Goal: Task Accomplishment & Management: Complete application form

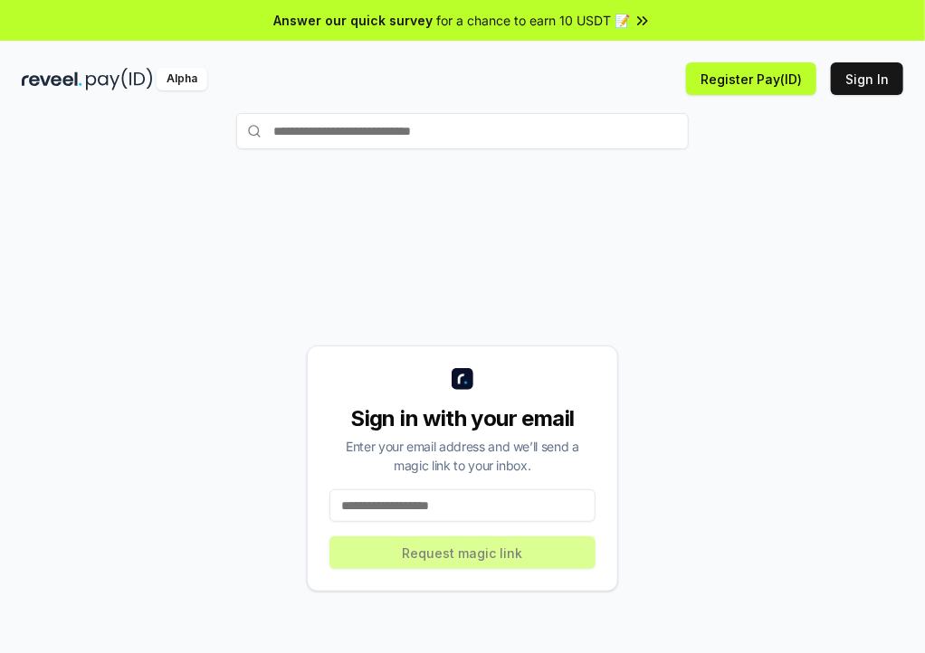
click at [480, 495] on input at bounding box center [462, 506] width 266 height 33
click at [462, 498] on input at bounding box center [462, 506] width 266 height 33
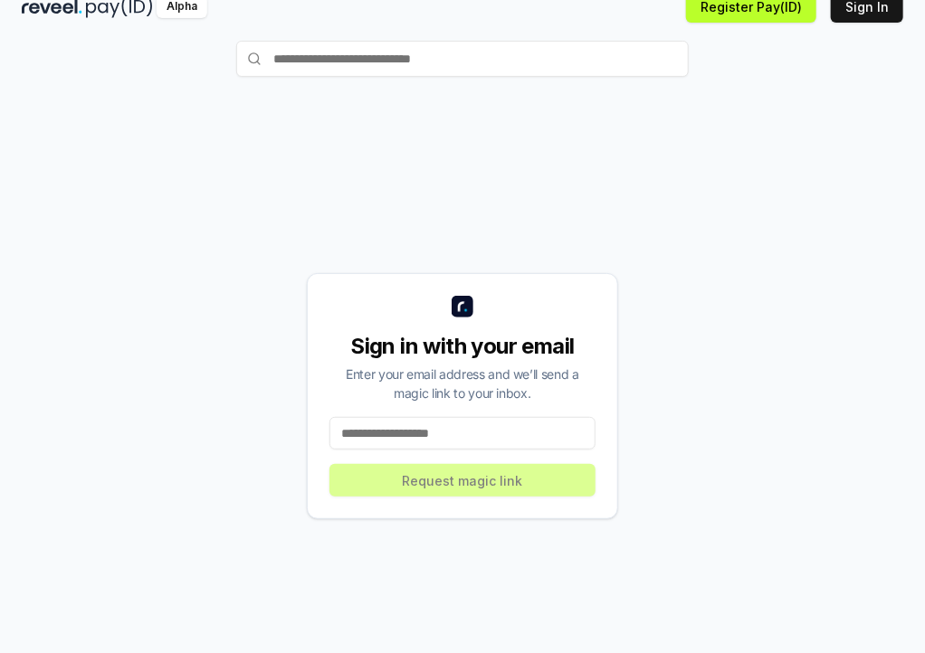
scroll to position [72, 0]
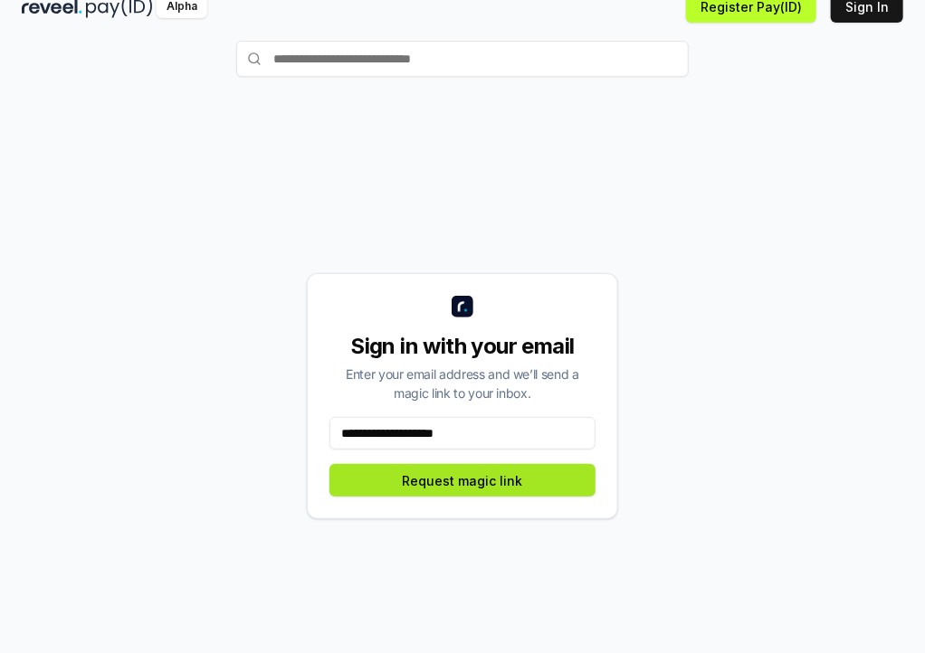
type input "**********"
click at [462, 480] on button "Request magic link" at bounding box center [462, 480] width 266 height 33
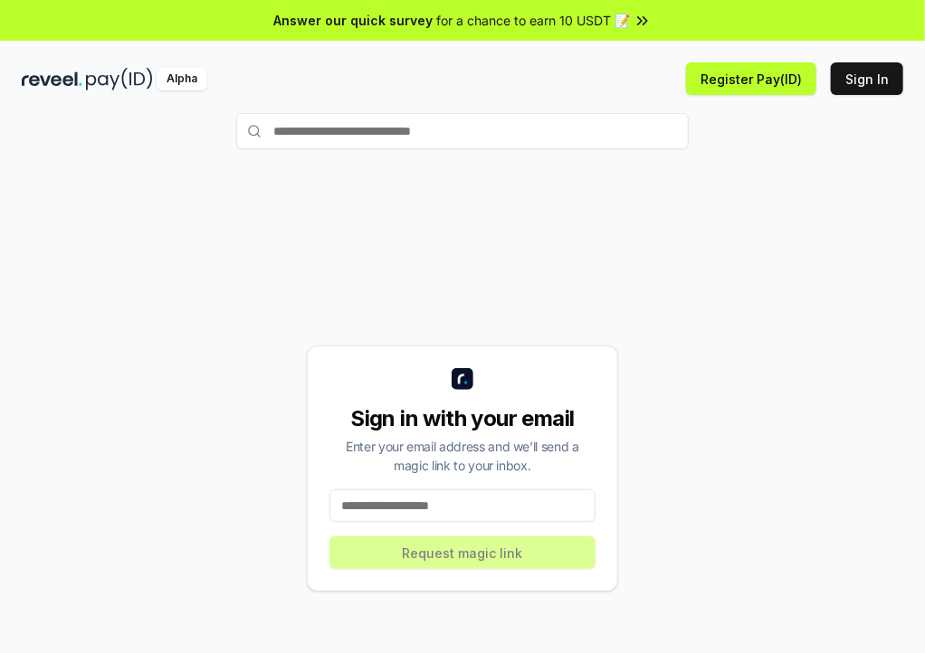
click at [542, 485] on div "Sign in with your email Enter your email address and we’ll send a magic link to…" at bounding box center [462, 469] width 311 height 246
click at [517, 497] on input at bounding box center [462, 506] width 266 height 33
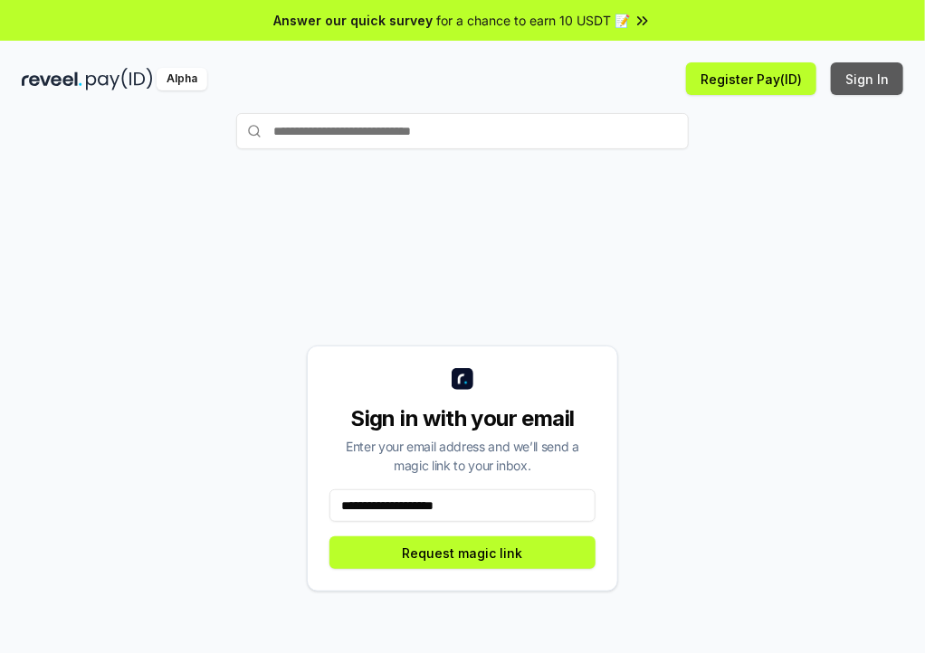
type input "**********"
click at [854, 81] on button "Sign In" at bounding box center [867, 78] width 72 height 33
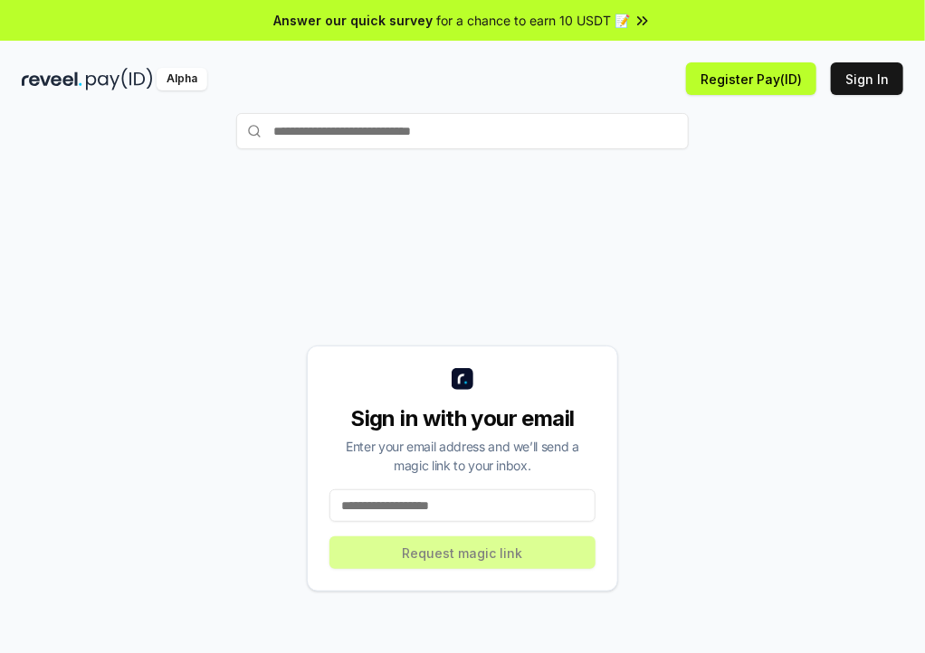
click at [445, 504] on input at bounding box center [462, 506] width 266 height 33
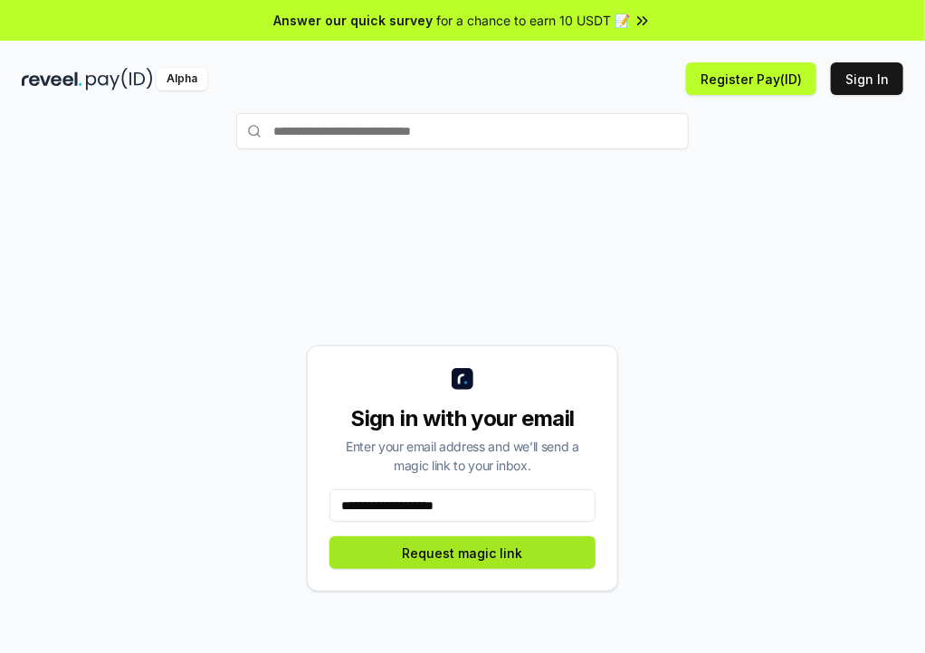
type input "**********"
click at [443, 551] on button "Request magic link" at bounding box center [462, 553] width 266 height 33
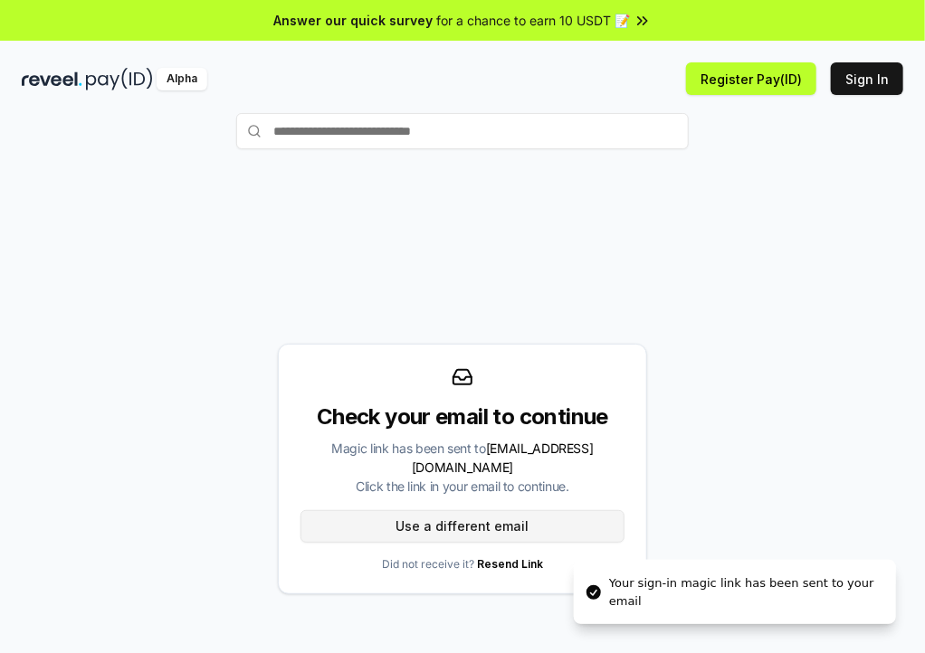
click at [499, 521] on button "Use a different email" at bounding box center [462, 526] width 324 height 33
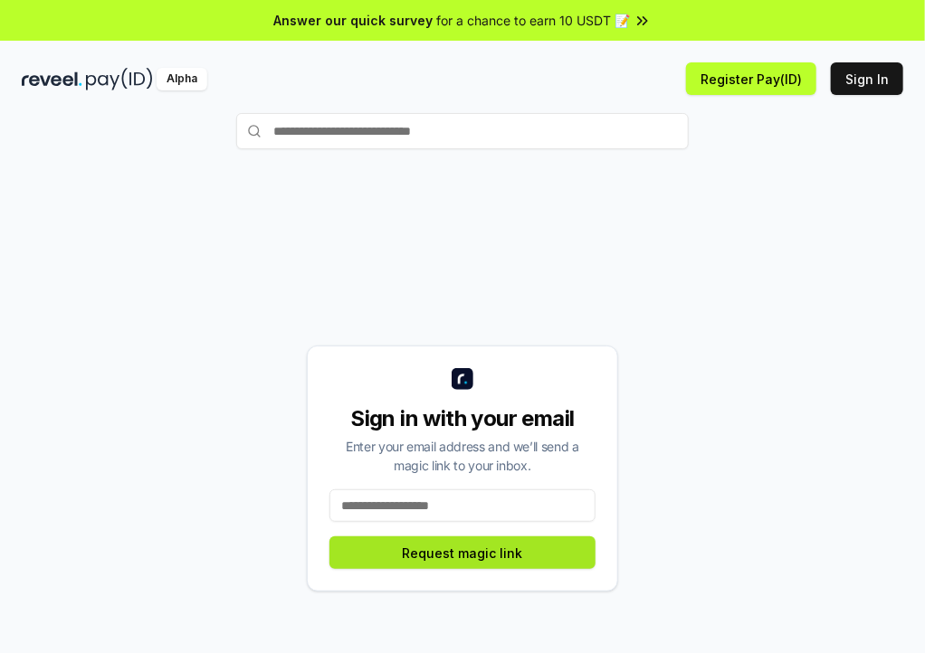
click at [474, 542] on button "Request magic link" at bounding box center [462, 553] width 266 height 33
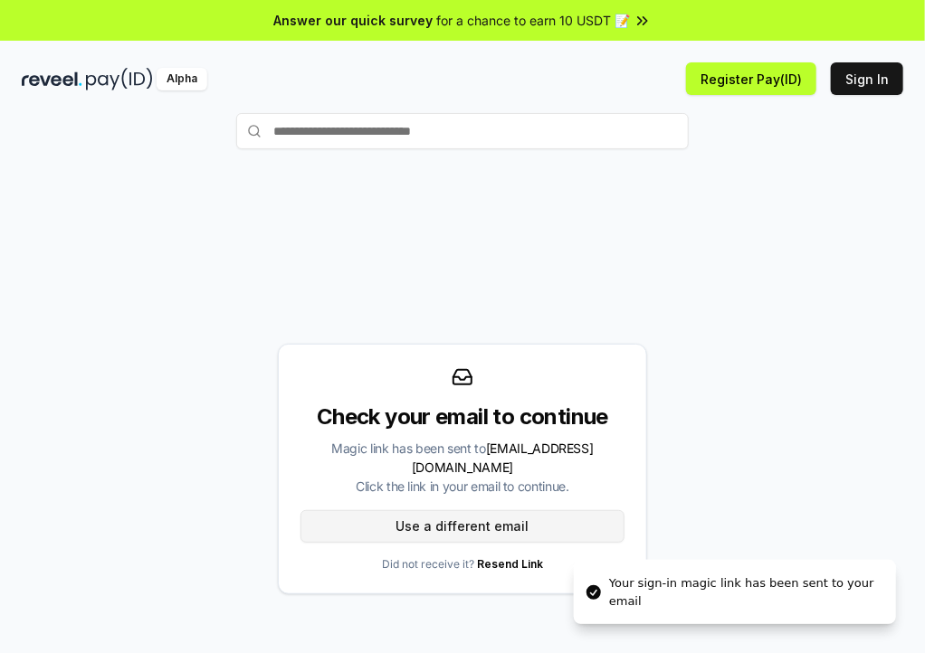
click at [460, 512] on button "Use a different email" at bounding box center [462, 526] width 324 height 33
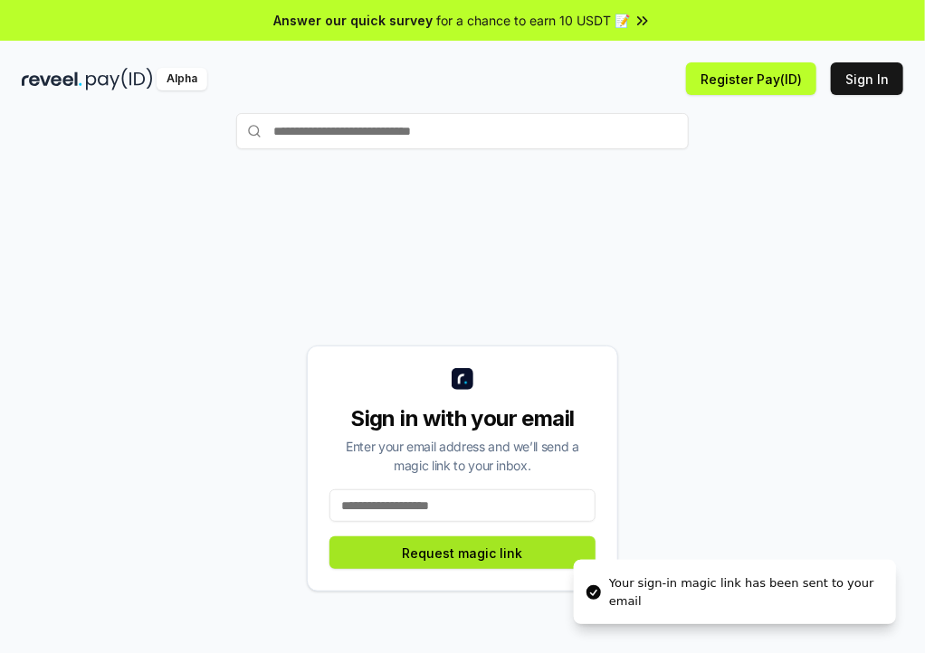
click at [442, 548] on button "Request magic link" at bounding box center [462, 553] width 266 height 33
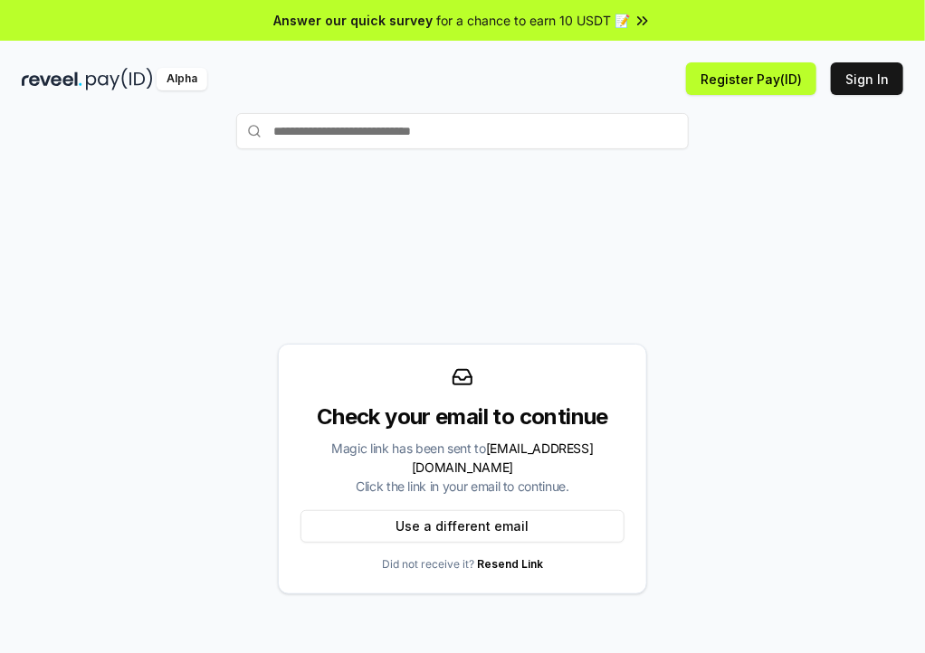
click at [459, 142] on input "text" at bounding box center [462, 131] width 452 height 36
